Goal: Task Accomplishment & Management: Use online tool/utility

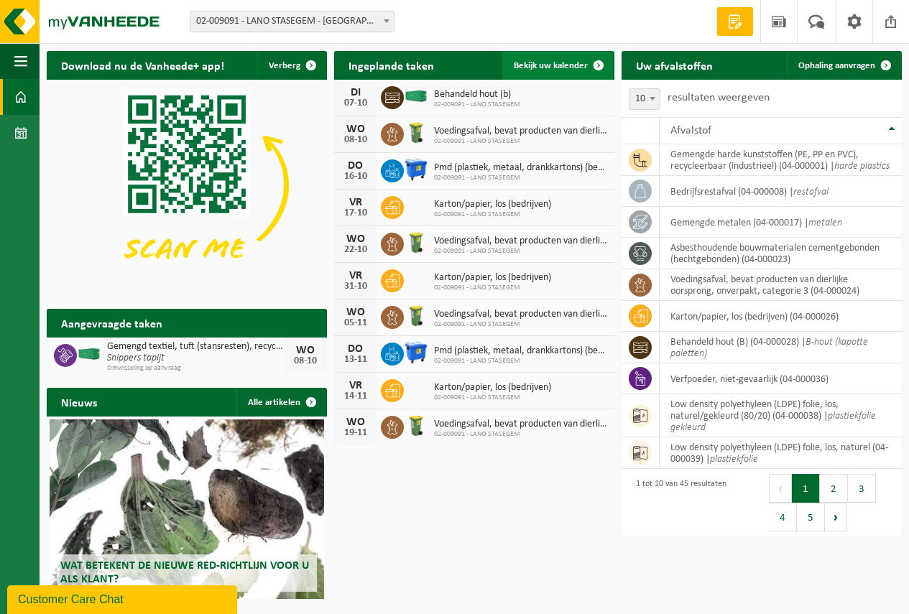
click at [524, 61] on span "Bekijk uw kalender" at bounding box center [551, 65] width 74 height 9
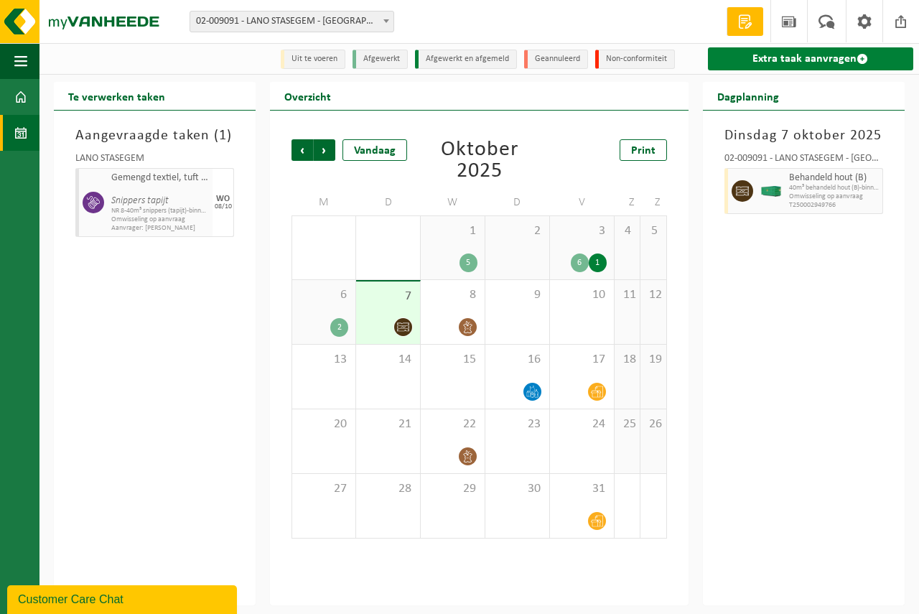
click at [789, 52] on link "Extra taak aanvragen" at bounding box center [810, 58] width 205 height 23
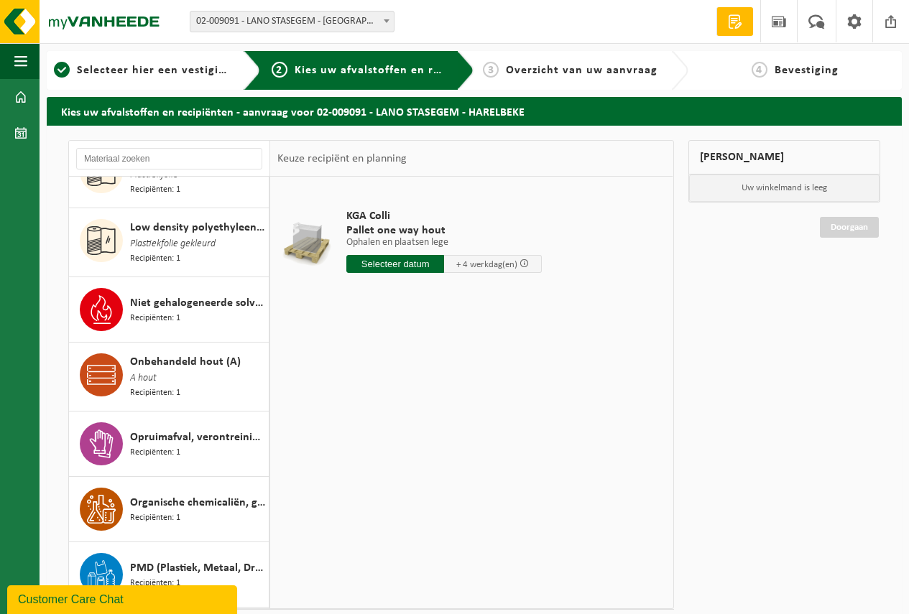
scroll to position [1724, 0]
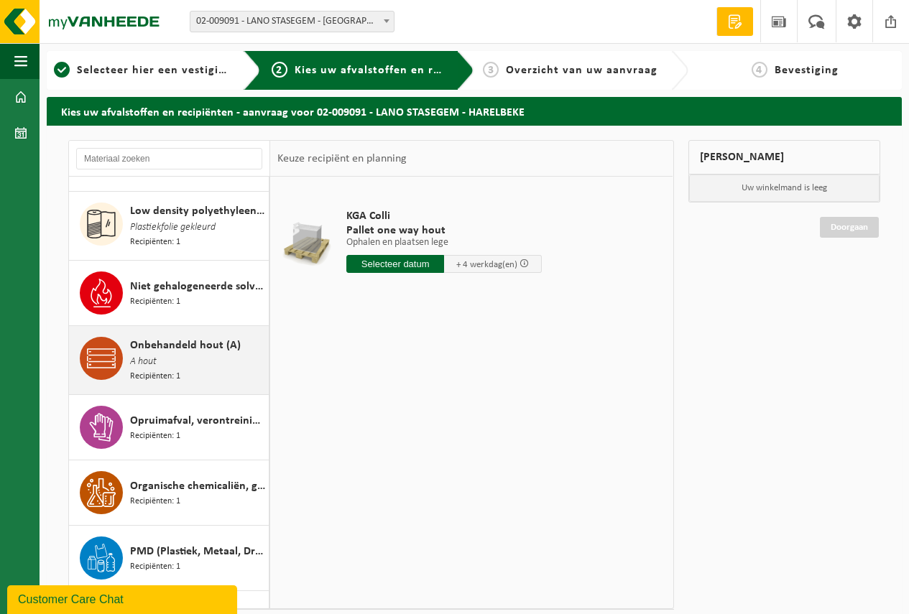
click at [181, 337] on span "Onbehandeld hout (A)" at bounding box center [185, 345] width 111 height 17
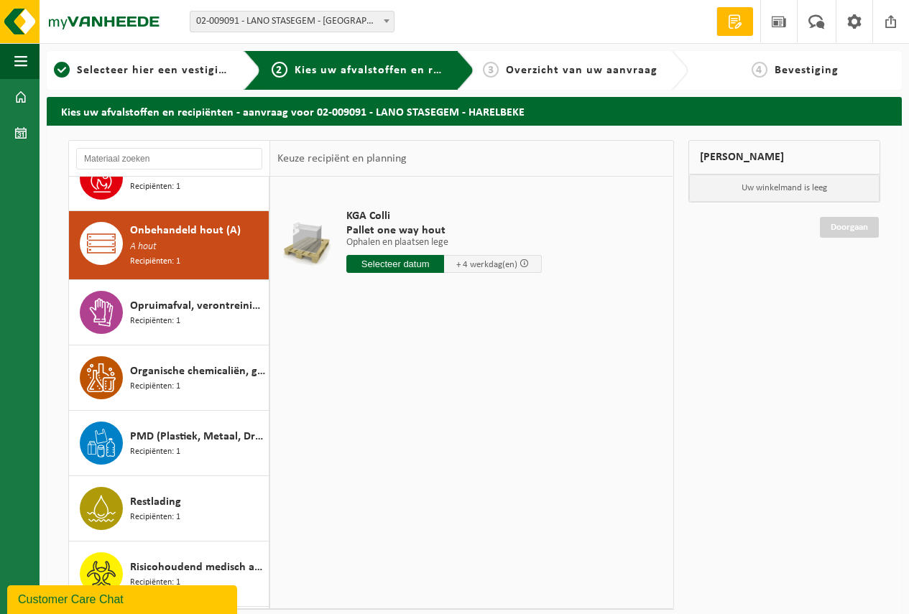
scroll to position [1848, 0]
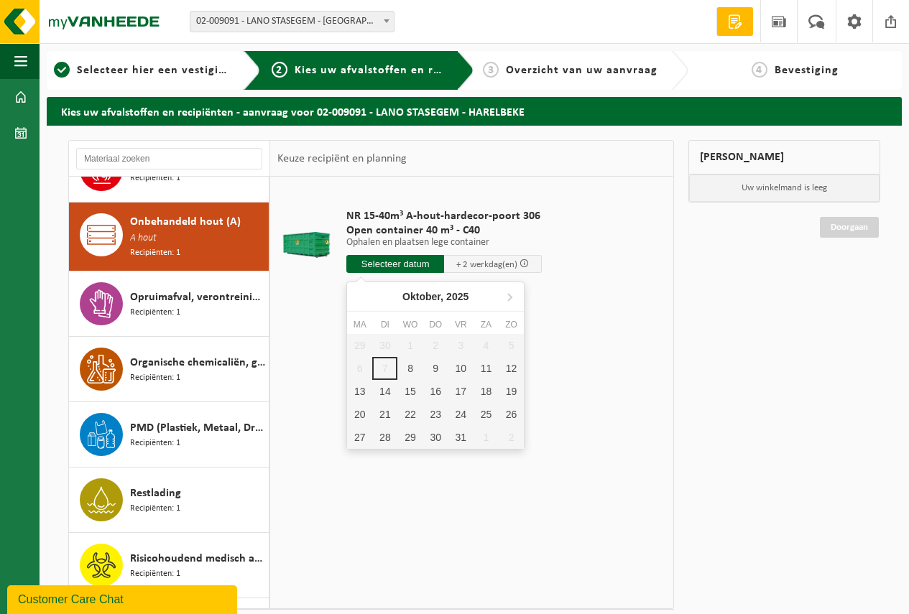
click at [387, 262] on input "text" at bounding box center [395, 264] width 98 height 18
click at [387, 259] on input "text" at bounding box center [395, 264] width 98 height 18
click at [407, 368] on div "8" at bounding box center [409, 368] width 25 height 23
type input "Van 2025-10-08"
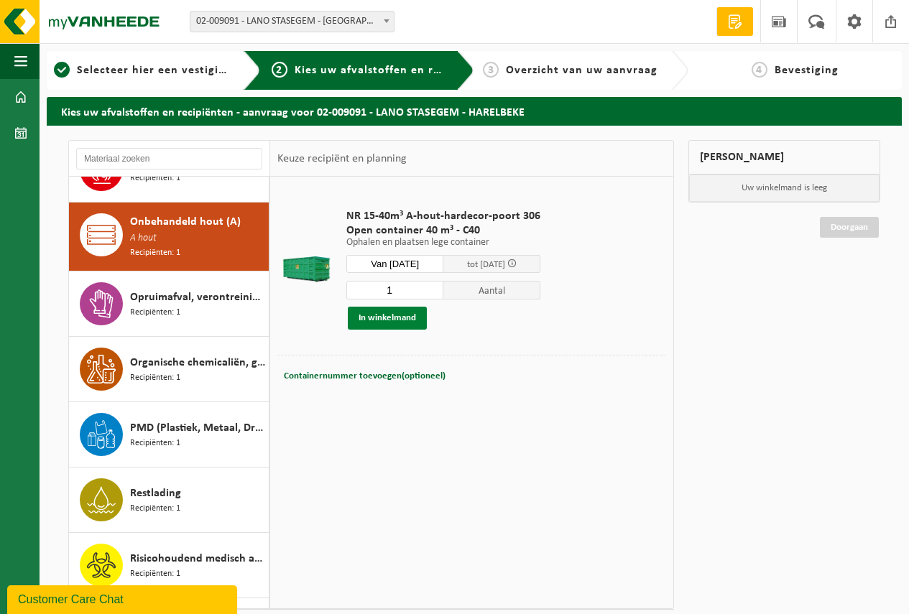
click at [381, 315] on button "In winkelmand" at bounding box center [387, 318] width 79 height 23
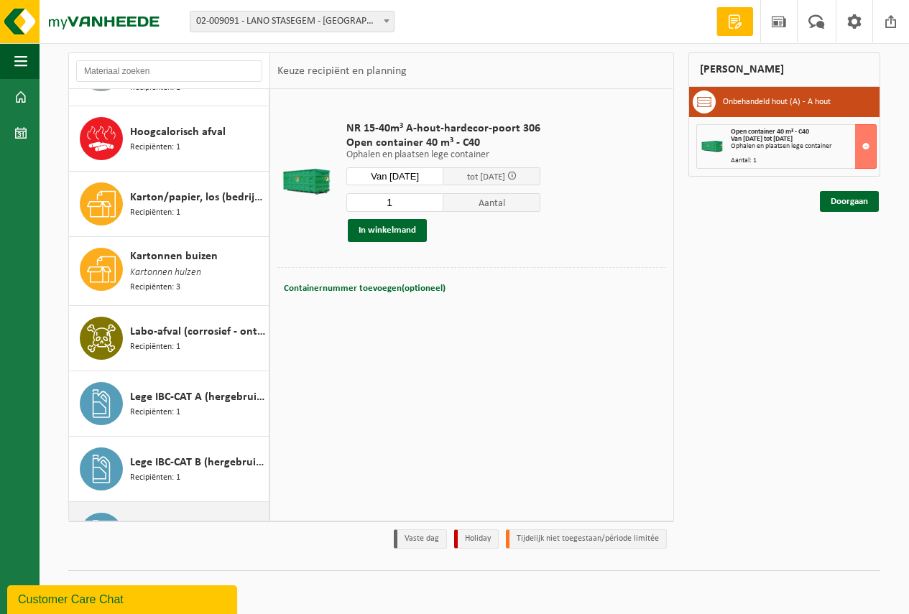
scroll to position [1038, 0]
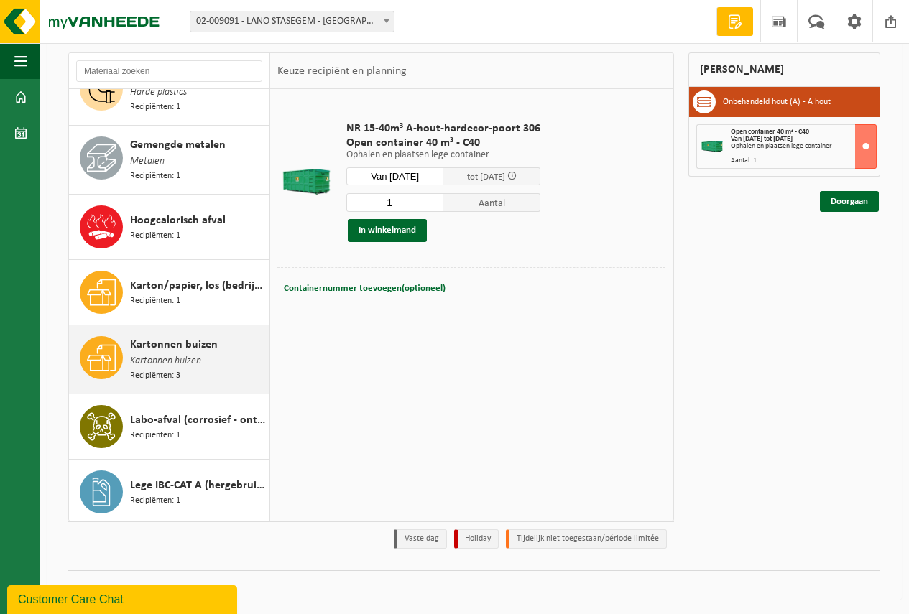
click at [168, 336] on span "Kartonnen buizen" at bounding box center [174, 344] width 88 height 17
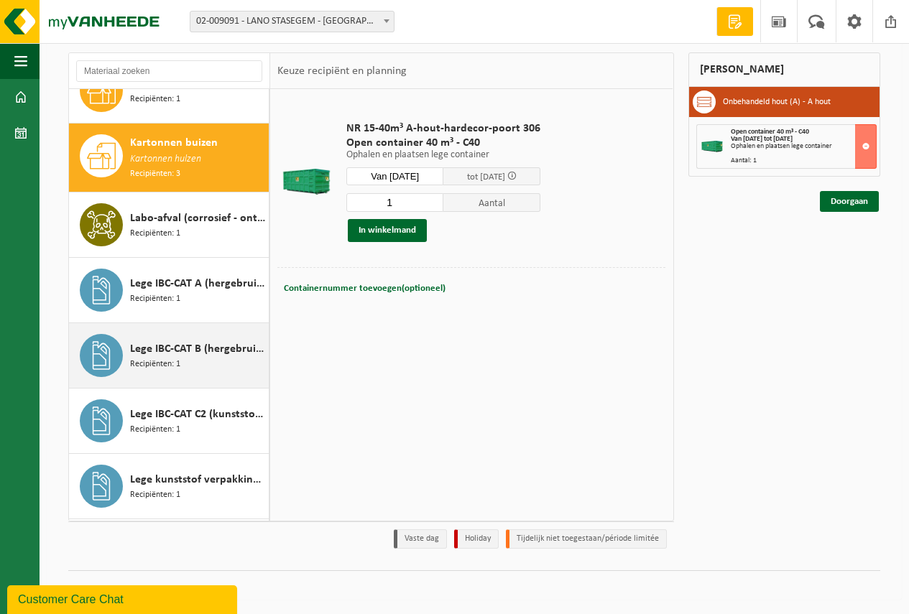
scroll to position [1255, 0]
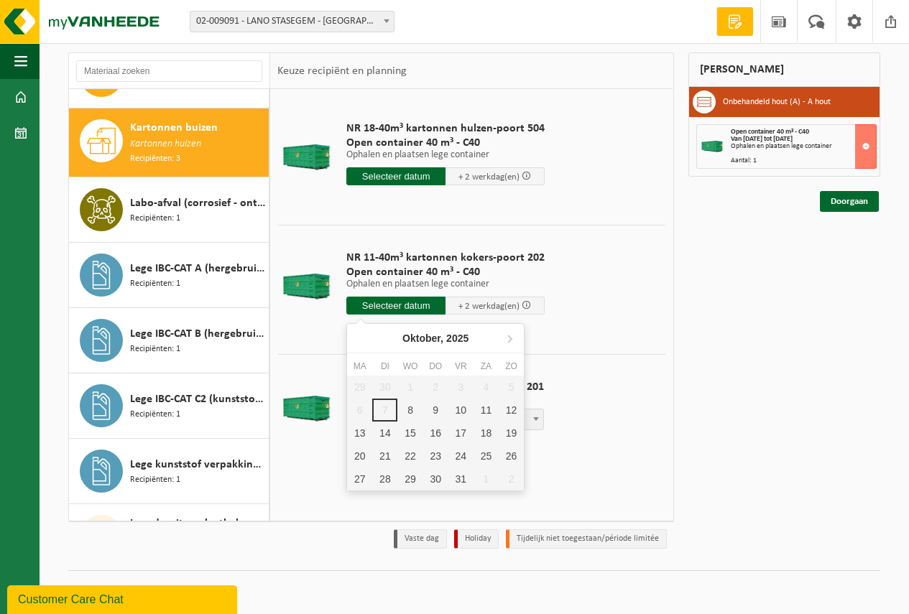
click at [389, 303] on input "text" at bounding box center [395, 306] width 99 height 18
click at [409, 408] on div "8" at bounding box center [409, 410] width 25 height 23
type input "Van 2025-10-08"
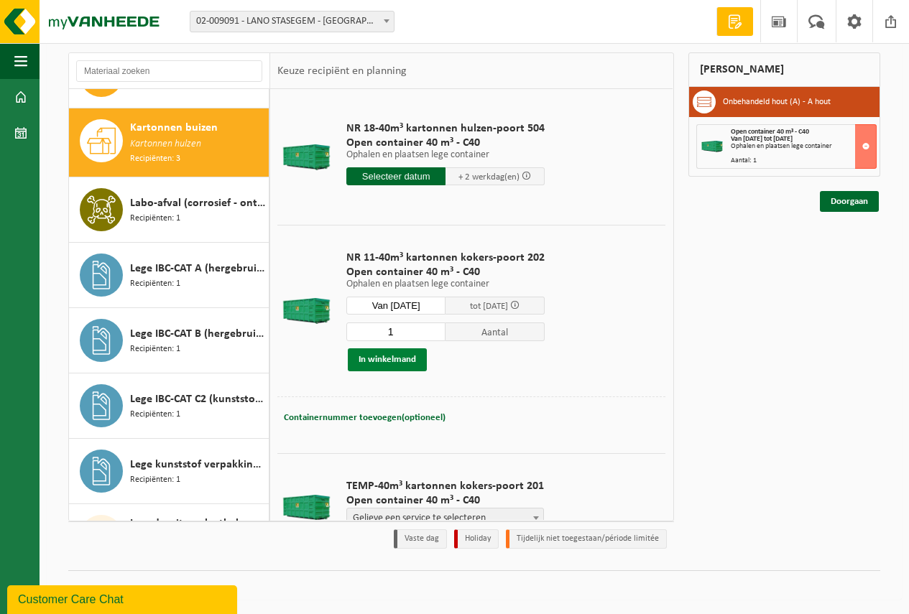
click at [384, 354] on button "In winkelmand" at bounding box center [387, 359] width 79 height 23
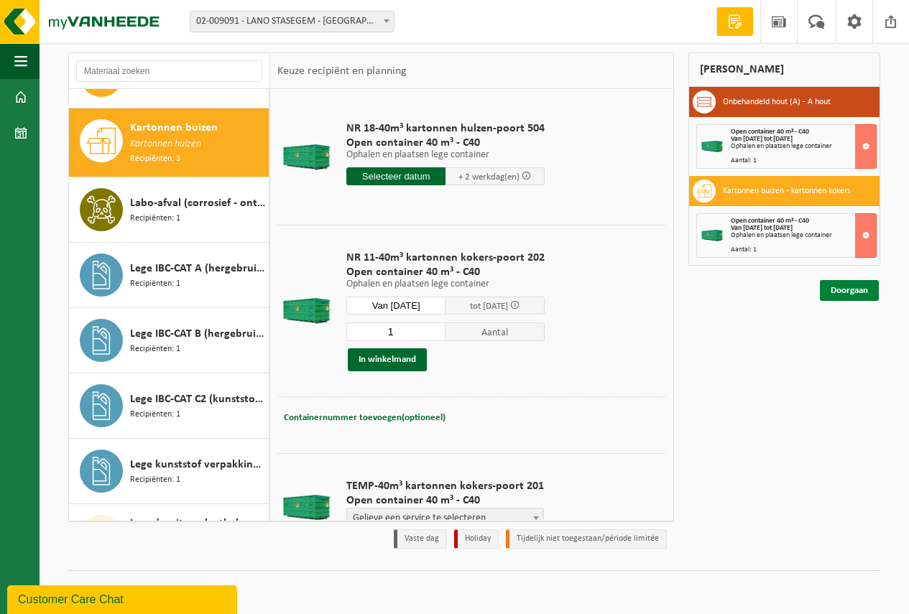
click at [847, 286] on link "Doorgaan" at bounding box center [849, 290] width 59 height 21
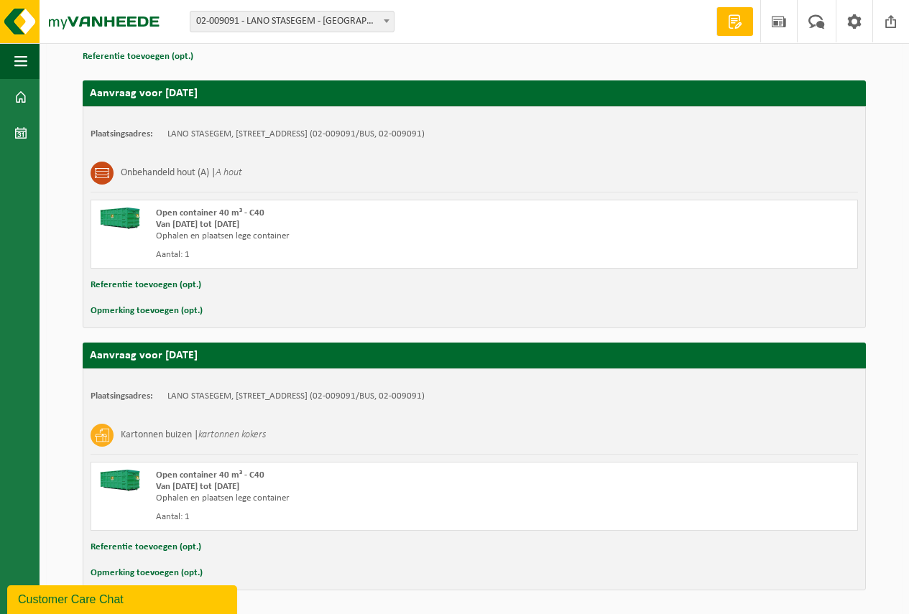
scroll to position [264, 0]
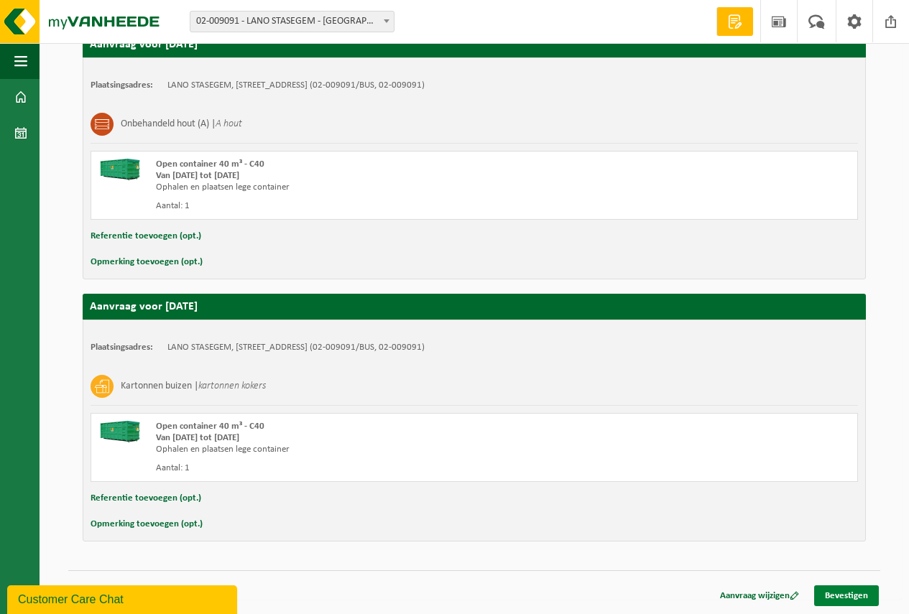
click at [844, 593] on link "Bevestigen" at bounding box center [846, 595] width 65 height 21
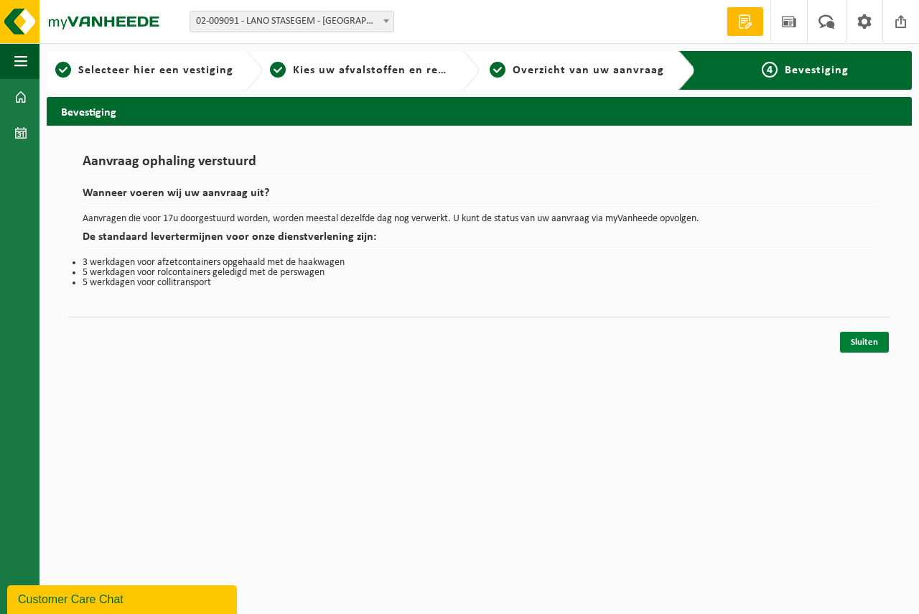
click at [865, 339] on link "Sluiten" at bounding box center [864, 342] width 49 height 21
